Goal: Information Seeking & Learning: Learn about a topic

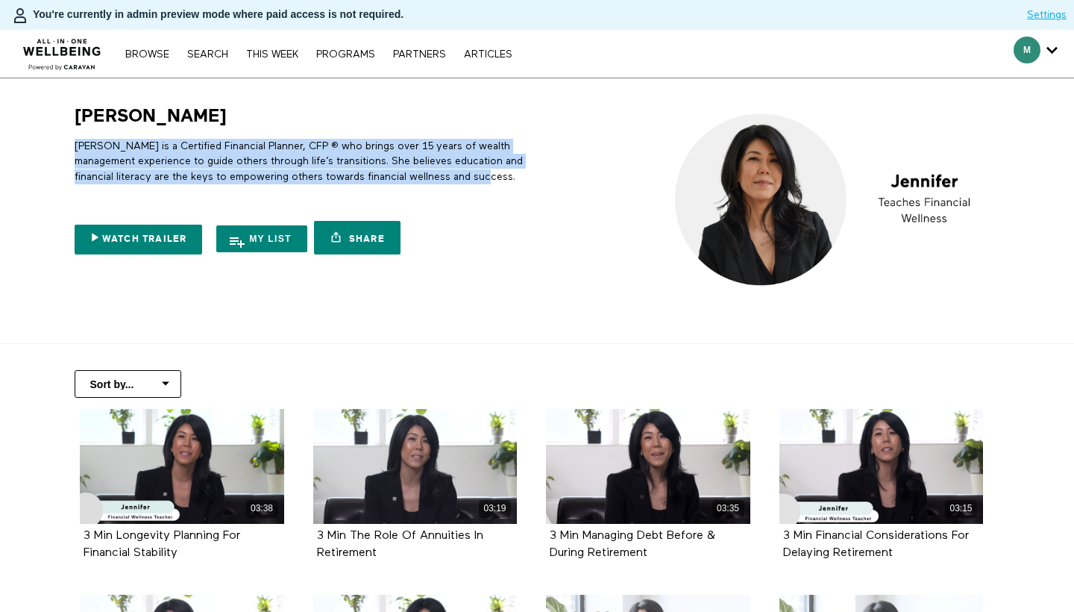
drag, startPoint x: 0, startPoint y: 0, endPoint x: 68, endPoint y: 145, distance: 160.5
click at [68, 145] on div "Jennifer Jennifer is a Certified Financial Planner, CFP ® who brings over 15 ye…" at bounding box center [299, 182] width 466 height 157
copy p "Jennifer is a Certified Financial Planner, CFP ® who brings over 15 years of we…"
click at [213, 57] on link "Search" at bounding box center [208, 54] width 56 height 10
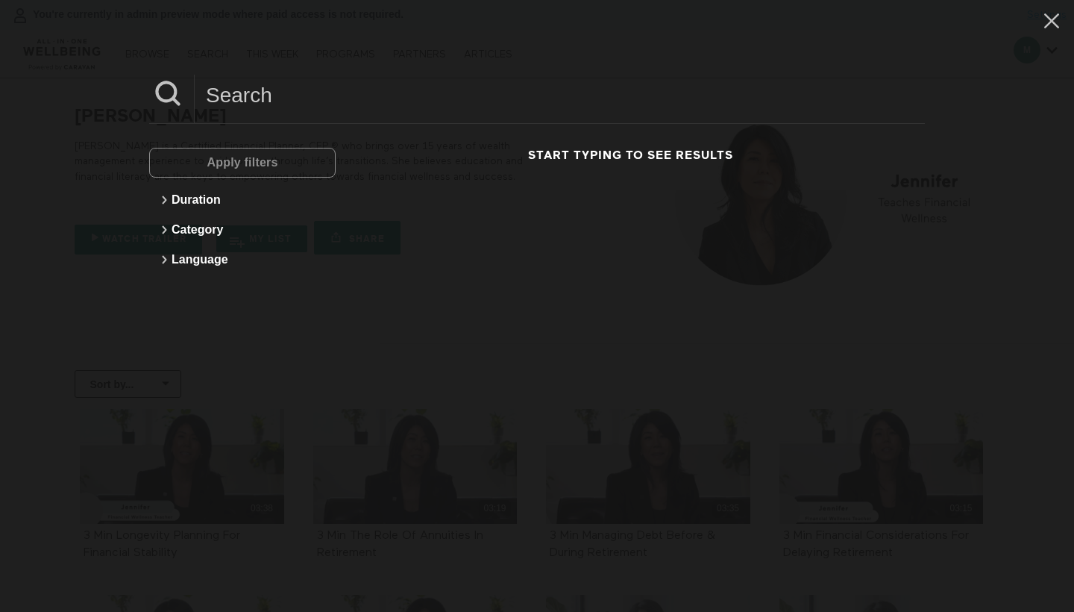
click at [215, 92] on input at bounding box center [560, 95] width 730 height 41
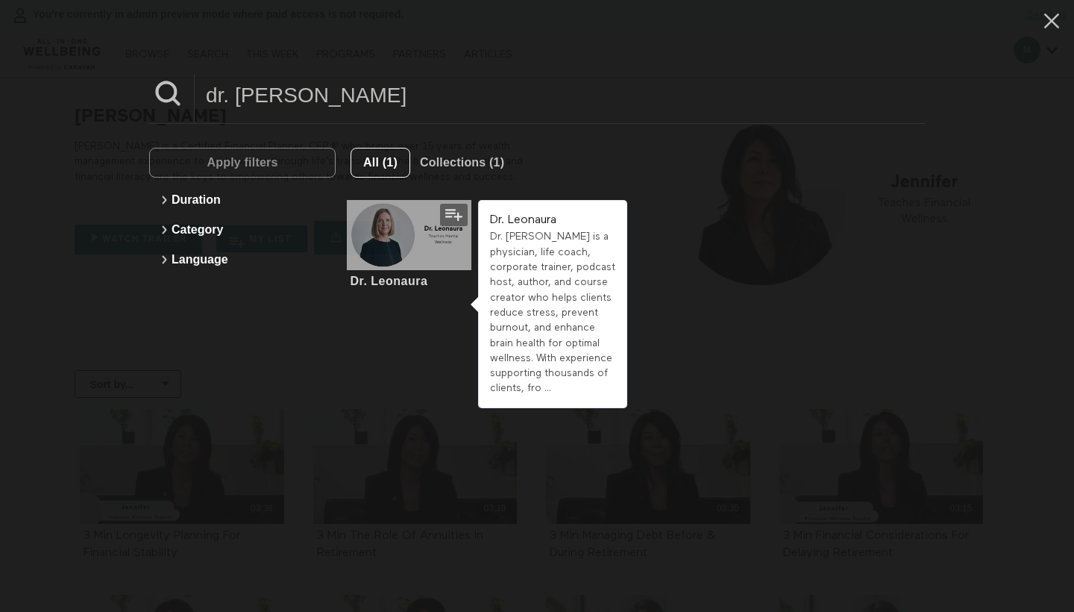
type input "dr. leona"
click at [377, 244] on div at bounding box center [409, 235] width 125 height 70
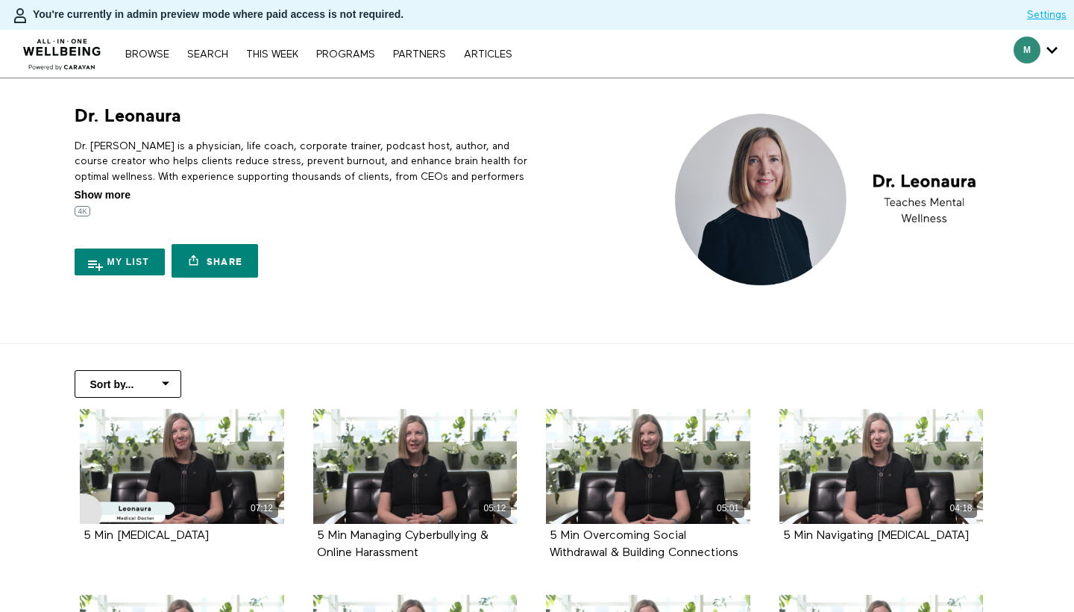
click at [90, 191] on span "Show more" at bounding box center [103, 195] width 56 height 16
click at [0, 0] on input "Show more Show less" at bounding box center [0, 0] width 0 height 0
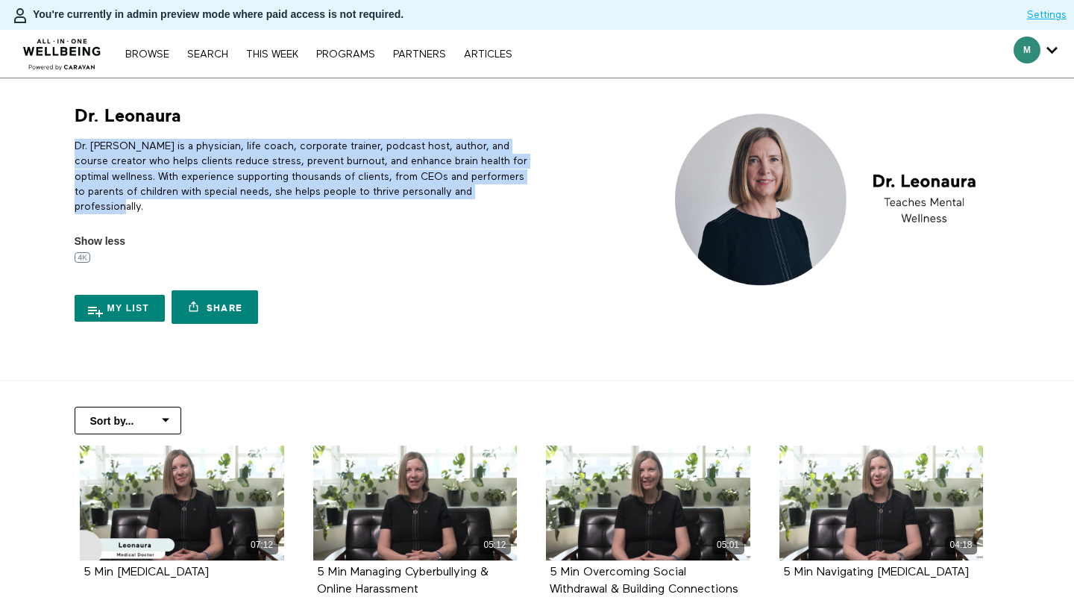
drag, startPoint x: 74, startPoint y: 143, endPoint x: 173, endPoint y: 215, distance: 122.3
click at [173, 215] on div "Dr. [PERSON_NAME] is a physician, life coach, corporate trainer, podcast host, …" at bounding box center [303, 184] width 457 height 90
copy p "Dr. [PERSON_NAME] is a physician, life coach, corporate trainer, podcast host, …"
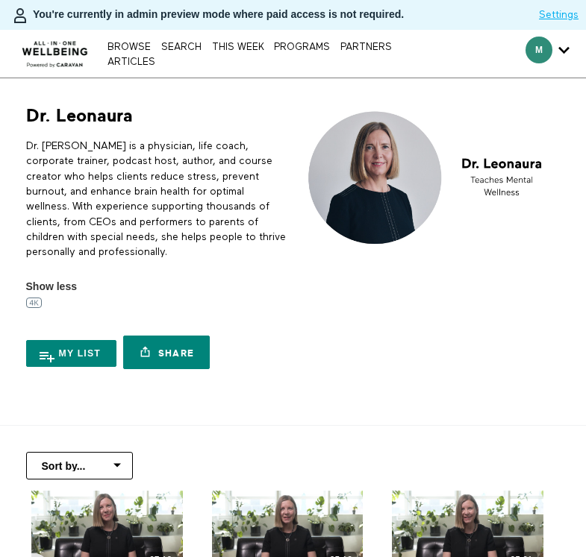
click at [163, 195] on p "Dr. [PERSON_NAME] is a physician, life coach, corporate trainer, podcast host, …" at bounding box center [157, 199] width 262 height 121
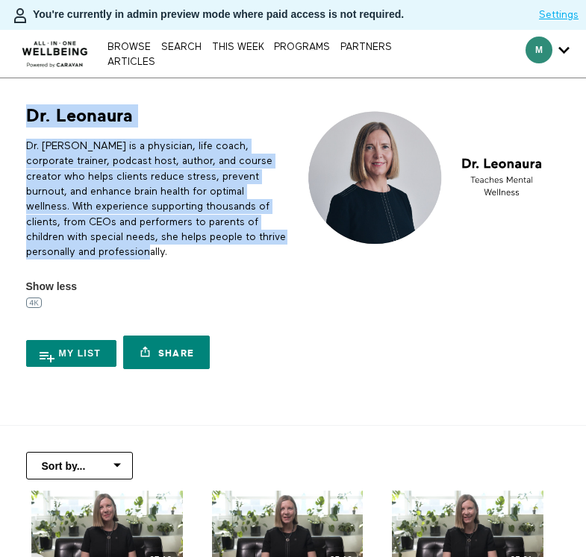
drag, startPoint x: 130, startPoint y: 253, endPoint x: 25, endPoint y: 120, distance: 169.4
click at [25, 120] on div "Dr. Leonaura Dr. [PERSON_NAME] is a physician, life coach, corporate trainer, p…" at bounding box center [152, 240] width 271 height 272
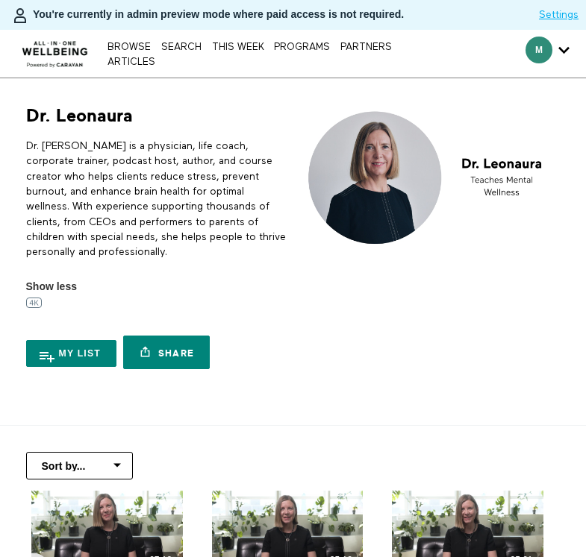
click at [18, 120] on div "Dr. Leonaura Dr. [PERSON_NAME] is a physician, life coach, corporate trainer, p…" at bounding box center [152, 240] width 271 height 272
click at [157, 266] on div "Dr. [PERSON_NAME] is a physician, life coach, corporate trainer, podcast host, …" at bounding box center [157, 207] width 262 height 136
